Goal: Task Accomplishment & Management: Manage account settings

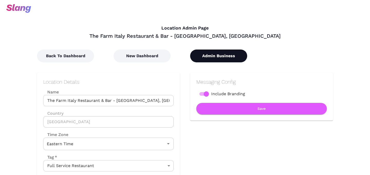
click at [215, 58] on button "Admin Business" at bounding box center [218, 56] width 57 height 13
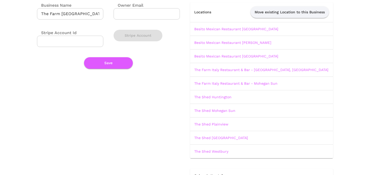
scroll to position [47, 0]
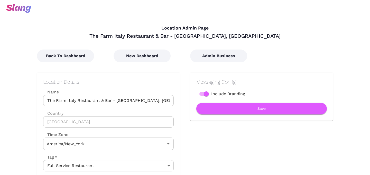
type input "Eastern Time"
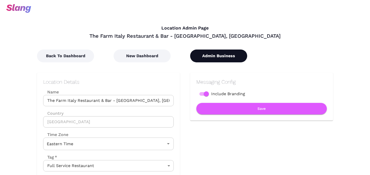
click at [223, 54] on button "Admin Business" at bounding box center [218, 56] width 57 height 13
